Goal: Navigation & Orientation: Understand site structure

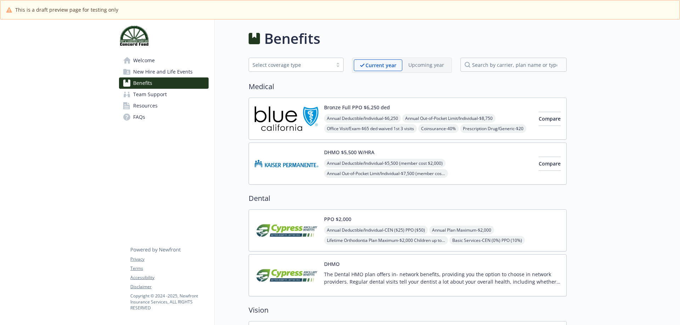
click at [156, 70] on span "New Hire and Life Events" at bounding box center [162, 71] width 59 height 11
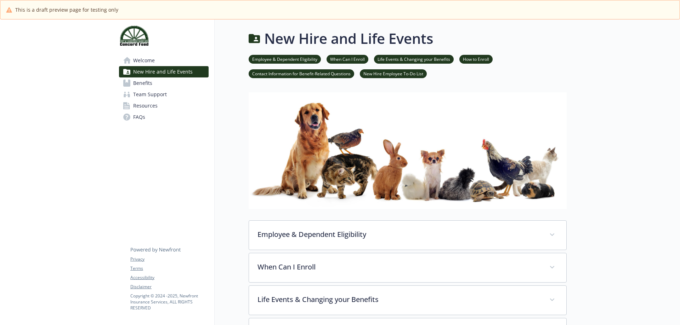
click at [148, 103] on span "Resources" at bounding box center [145, 105] width 24 height 11
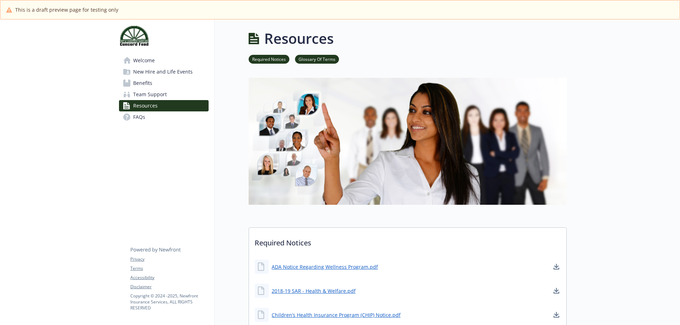
click at [149, 58] on span "Welcome" at bounding box center [144, 60] width 22 height 11
